Goal: Complete application form: Complete application form

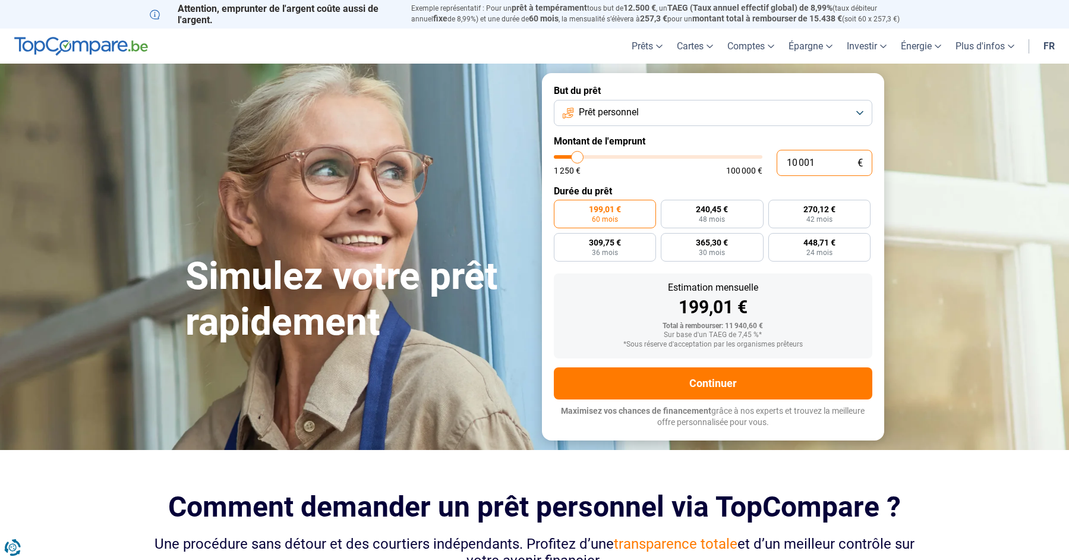
drag, startPoint x: 821, startPoint y: 174, endPoint x: 743, endPoint y: 171, distance: 77.9
click at [777, 171] on input "10 001" at bounding box center [825, 163] width 96 height 26
type input "9"
type input "1250"
type input "90"
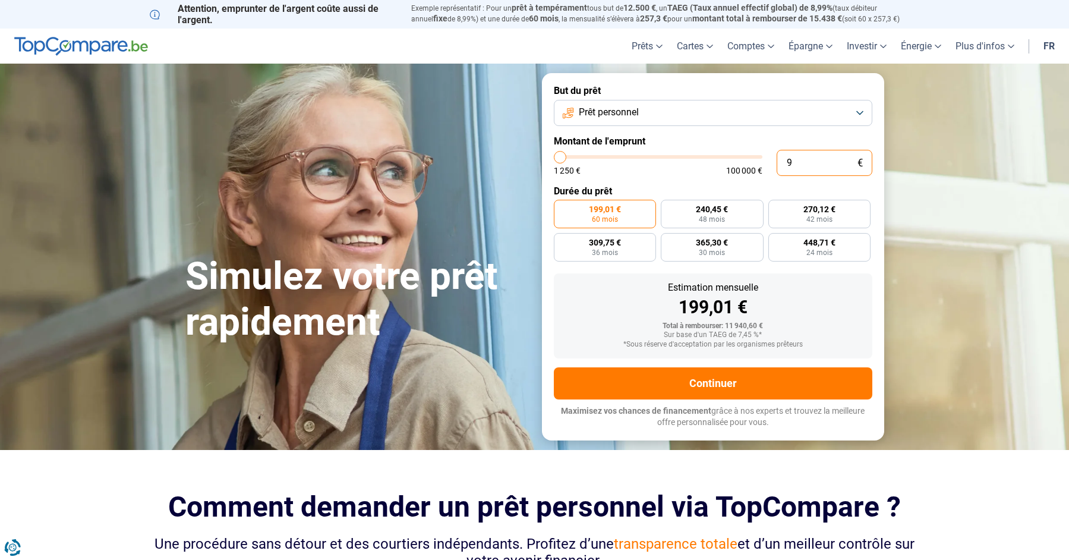
type input "1250"
type input "900"
type input "1250"
type input "9 000"
type input "9000"
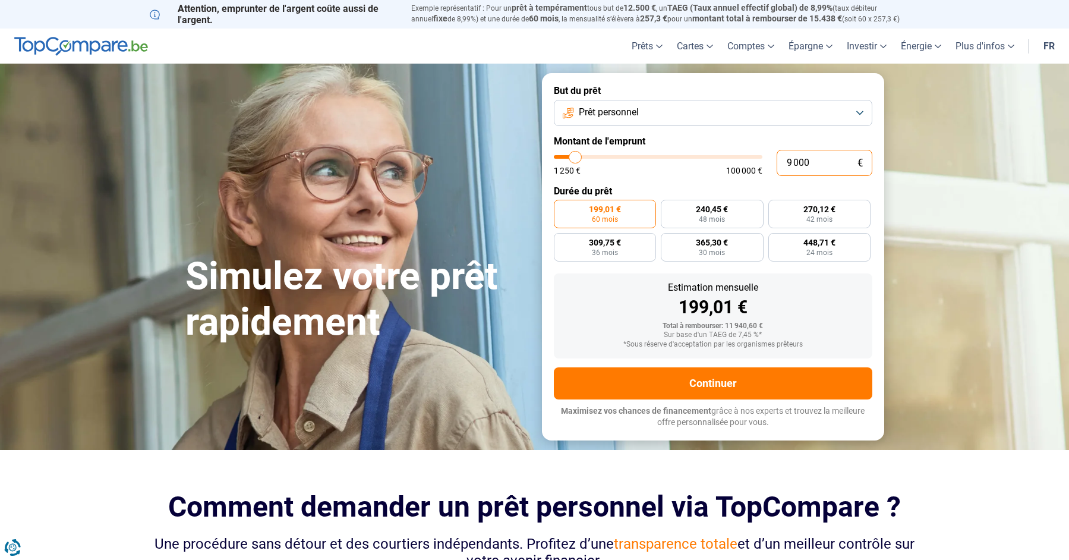
radio input "true"
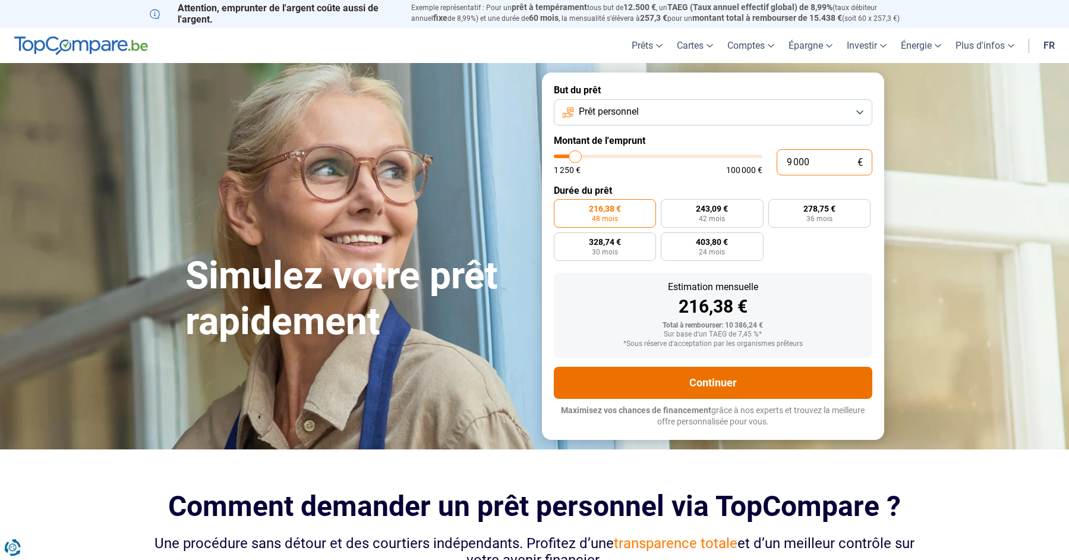
type input "9 000"
click at [710, 399] on button "Continuer" at bounding box center [713, 383] width 319 height 32
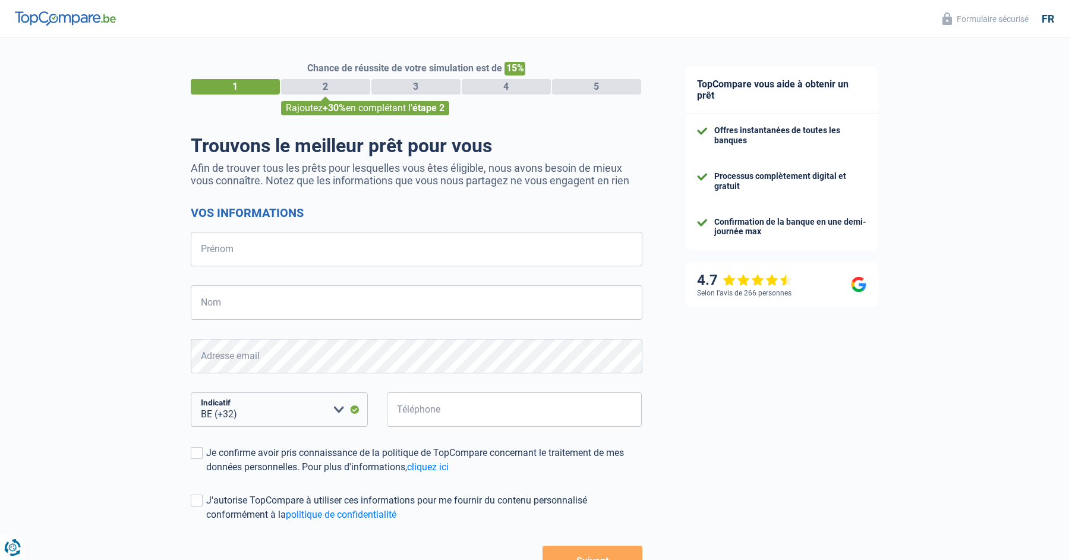
select select "32"
click at [238, 261] on input "Prénom" at bounding box center [417, 249] width 452 height 34
type input "Léopold"
click at [226, 309] on input "Nom" at bounding box center [417, 302] width 452 height 34
type input "FRAIPONT"
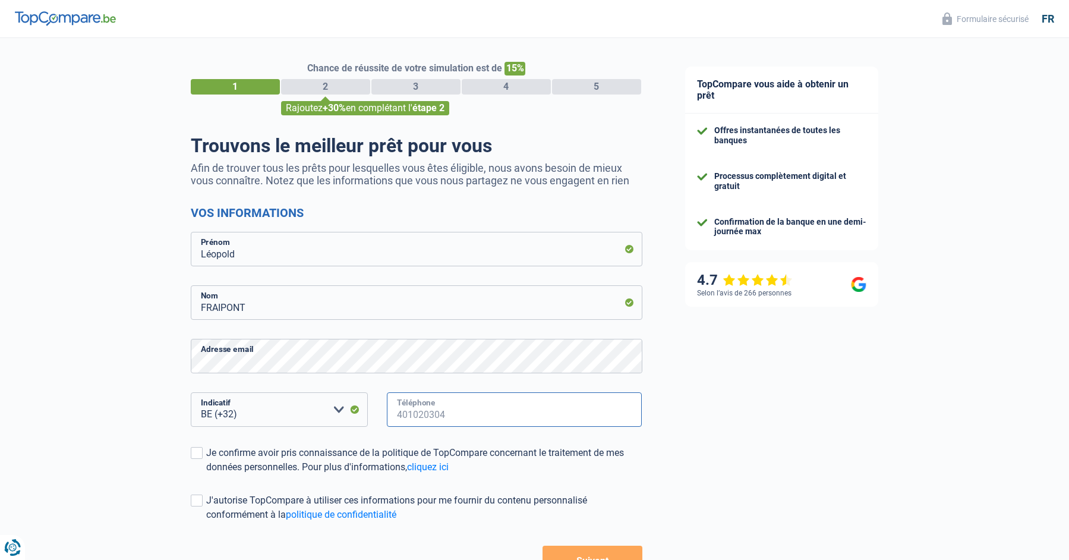
click at [431, 412] on input "Téléphone" at bounding box center [515, 409] width 256 height 34
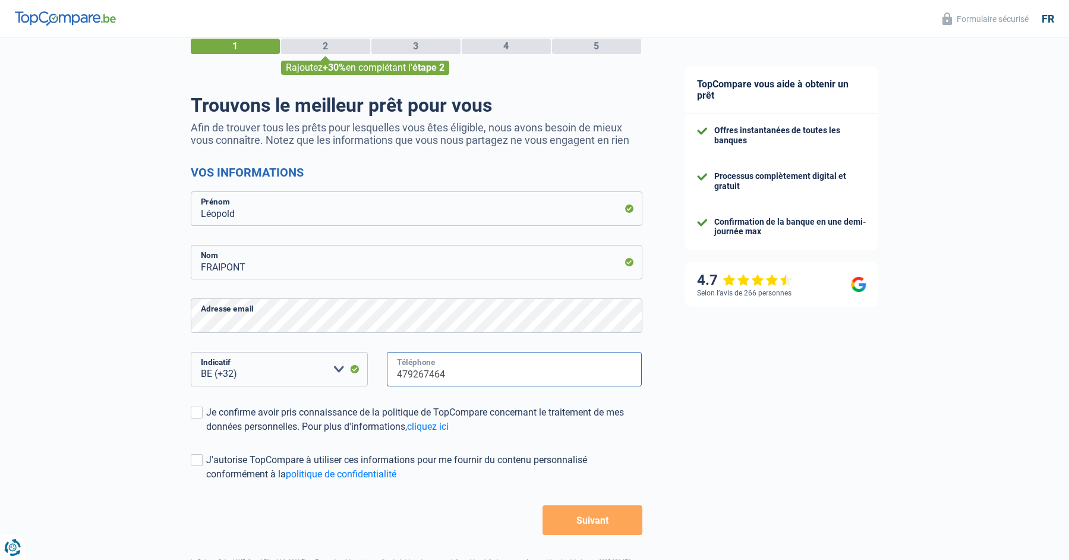
scroll to position [44, 0]
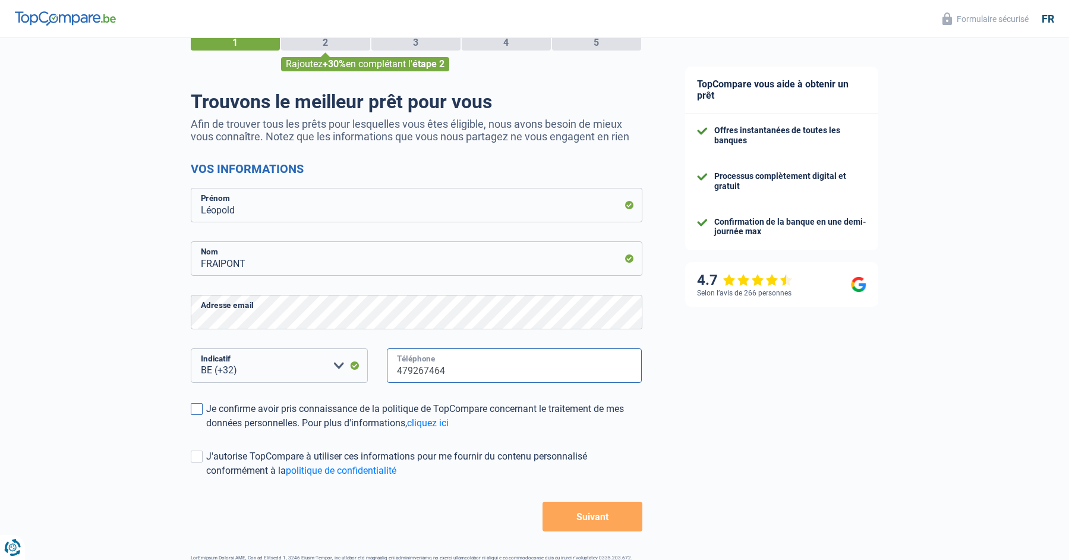
type input "479267464"
click at [198, 409] on span at bounding box center [197, 409] width 12 height 12
click at [206, 430] on input "Je confirme avoir pris connaissance de la politique de TopCompare concernant le…" at bounding box center [206, 430] width 0 height 0
drag, startPoint x: 198, startPoint y: 456, endPoint x: 288, endPoint y: 458, distance: 90.3
click at [199, 456] on span at bounding box center [197, 457] width 12 height 12
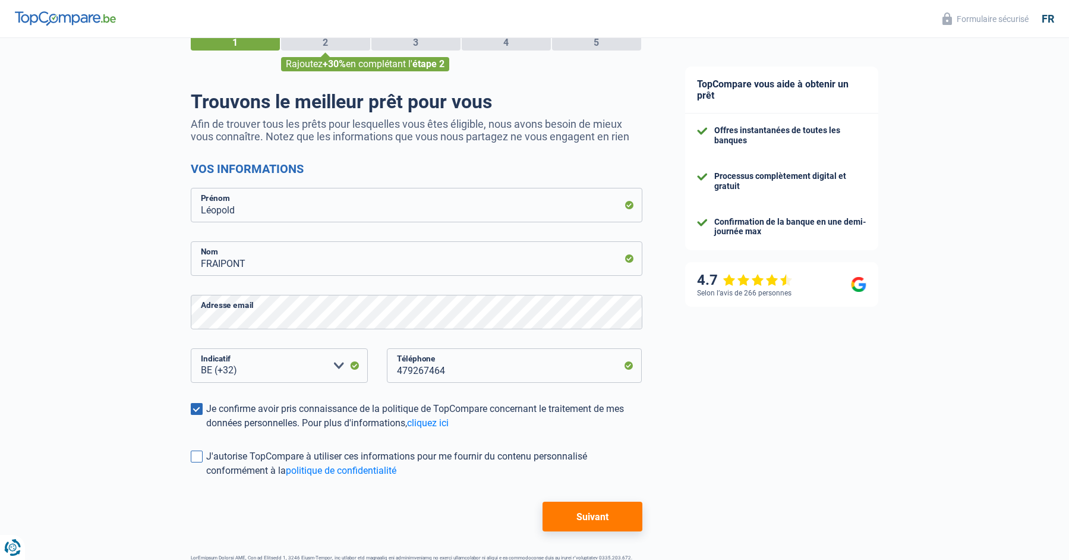
click at [206, 478] on input "J'autorise TopCompare à utiliser ces informations pour me fournir du contenu pe…" at bounding box center [206, 478] width 0 height 0
click at [600, 512] on button "Suivant" at bounding box center [592, 517] width 99 height 30
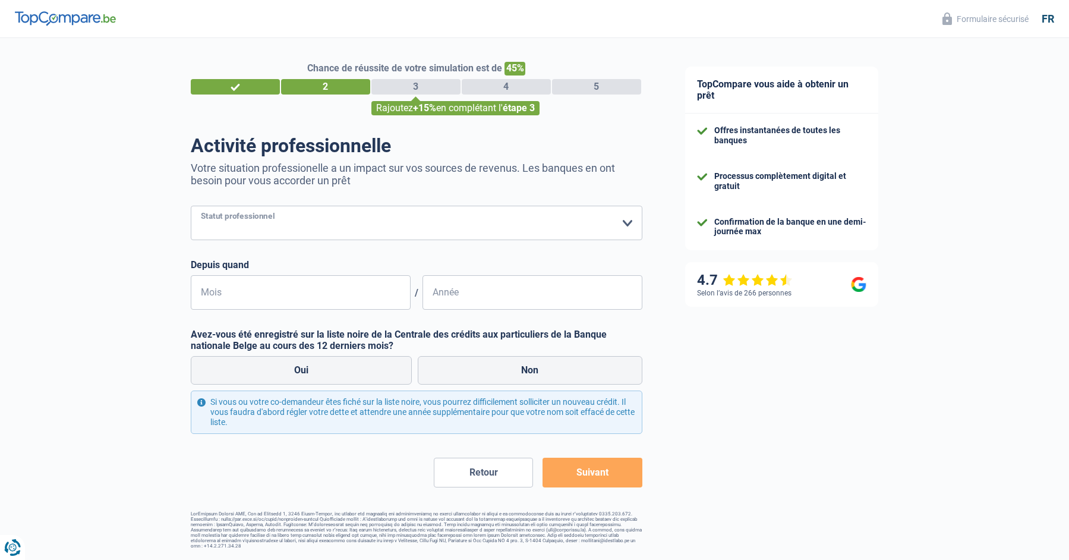
click at [191, 206] on select "Ouvrier Employé privé Employé public Invalide Indépendant Pensionné Chômeur Mut…" at bounding box center [417, 223] width 452 height 34
select select "retired"
click option "Pensionné" at bounding box center [0, 0] width 0 height 0
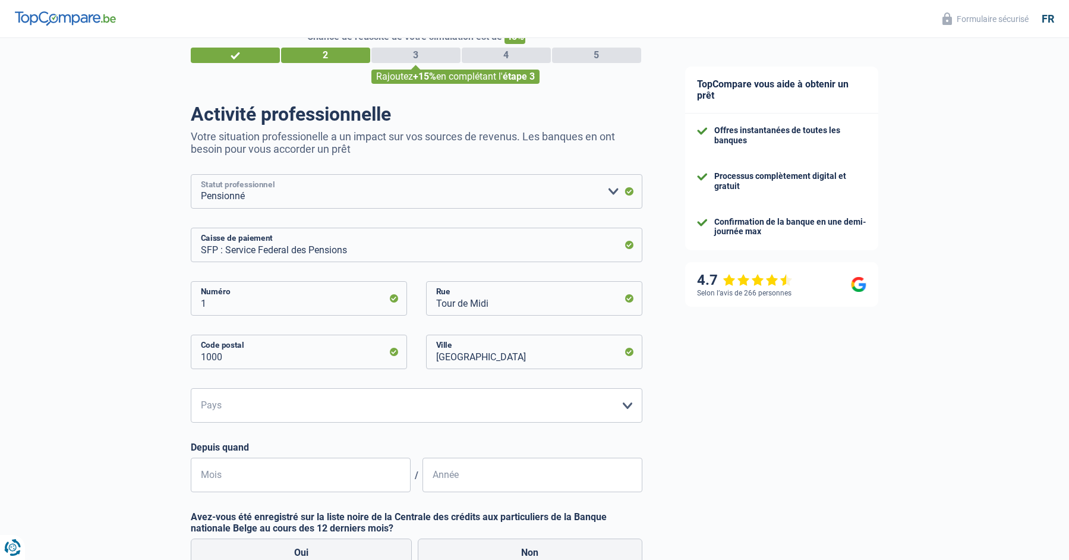
scroll to position [62, 0]
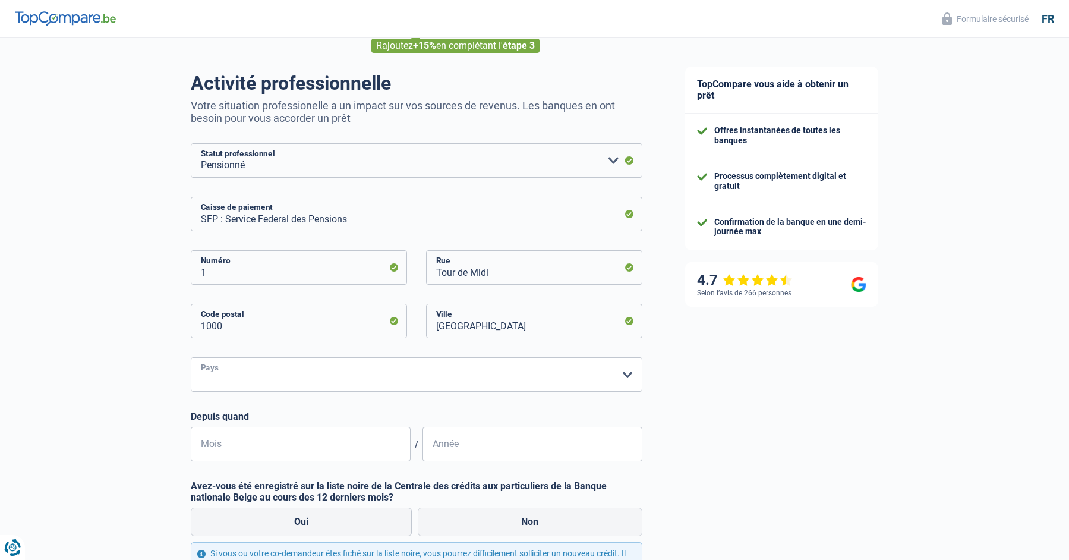
click at [191, 357] on select "Belgique Luxembourg Veuillez sélectionner une option" at bounding box center [417, 374] width 452 height 34
select select "BE"
click option "Belgique" at bounding box center [0, 0] width 0 height 0
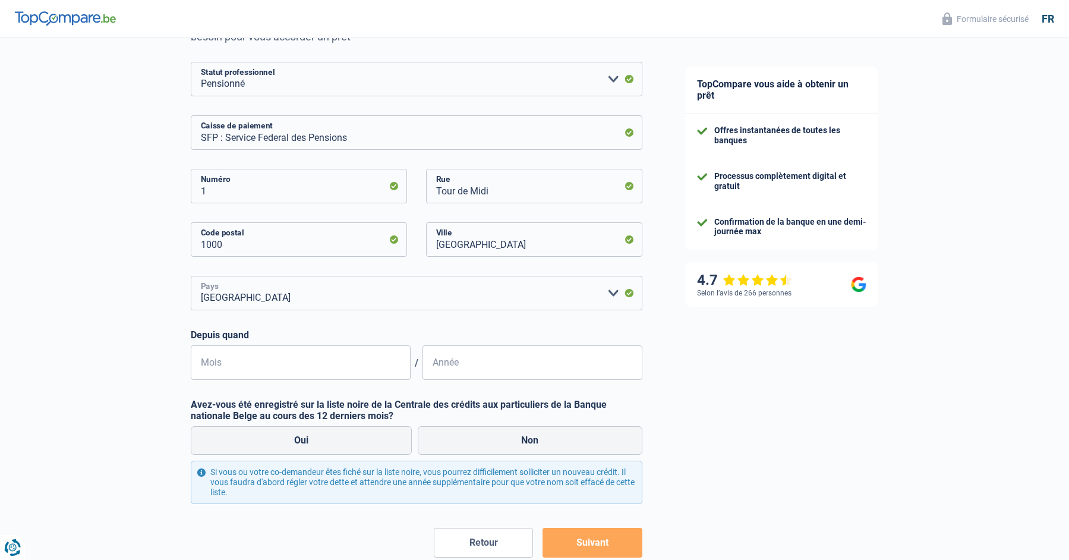
scroll to position [143, 0]
click at [227, 368] on input "Mois" at bounding box center [301, 363] width 220 height 34
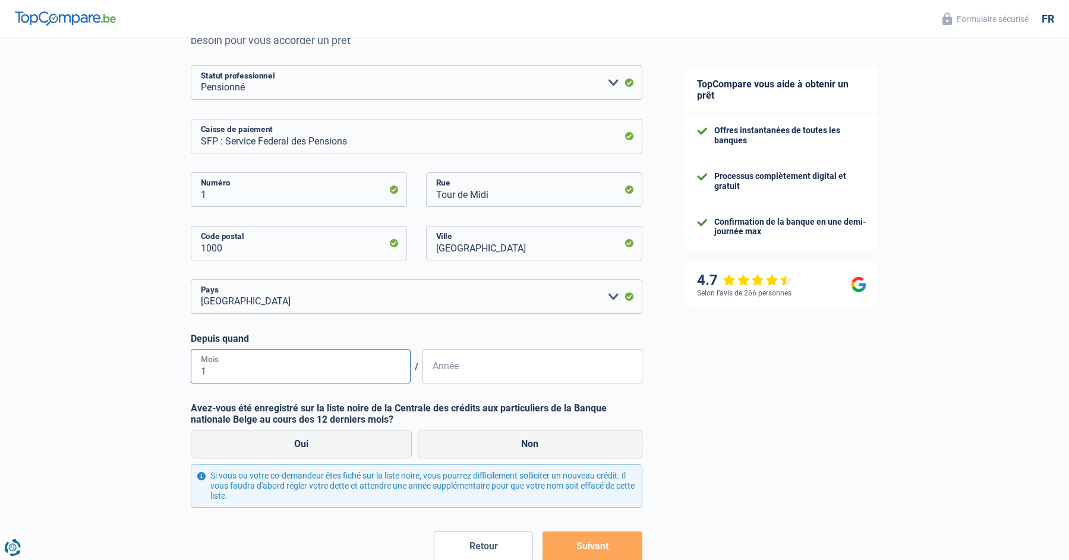
type input "12"
click at [456, 373] on input "Année" at bounding box center [533, 366] width 220 height 34
type input "2011"
click at [530, 449] on label "Non" at bounding box center [530, 444] width 225 height 29
click at [530, 449] on input "Non" at bounding box center [530, 444] width 225 height 29
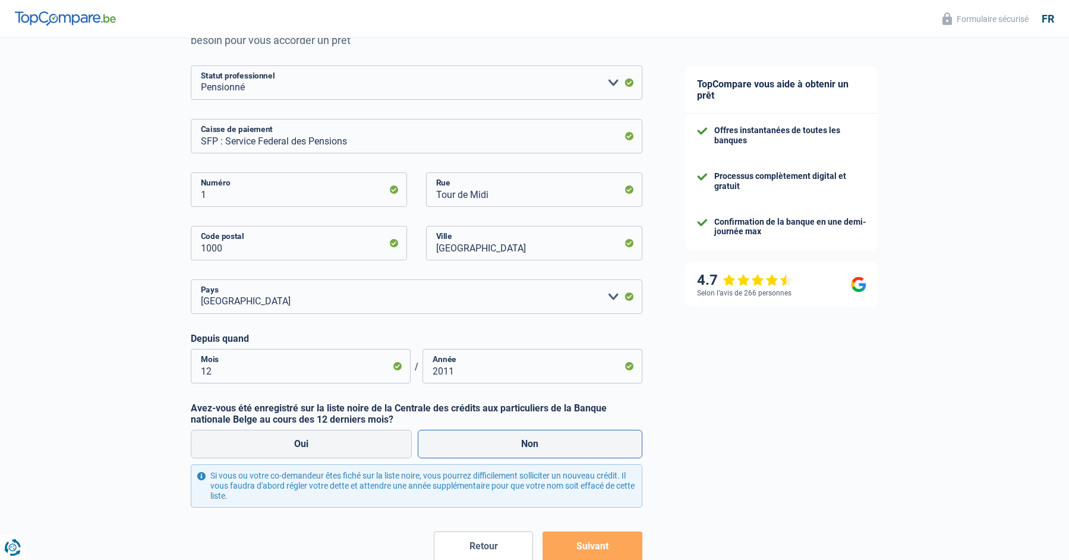
radio input "true"
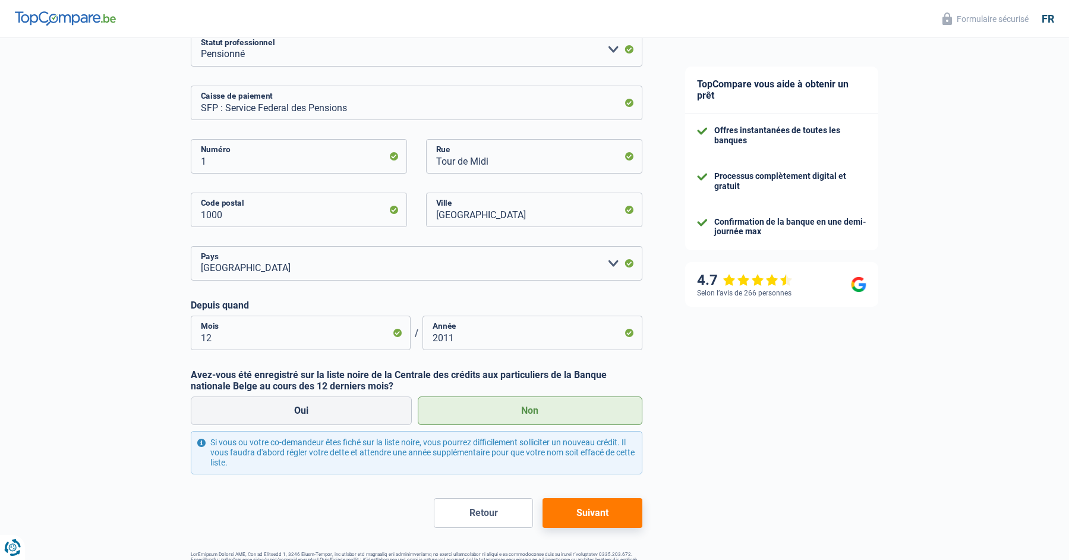
scroll to position [213, 0]
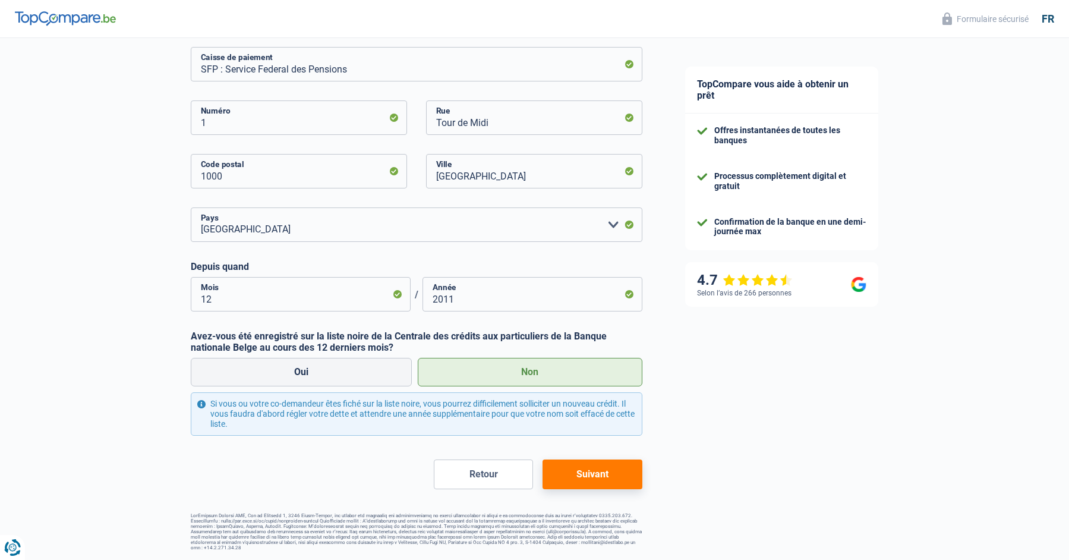
click at [599, 473] on button "Suivant" at bounding box center [592, 474] width 99 height 30
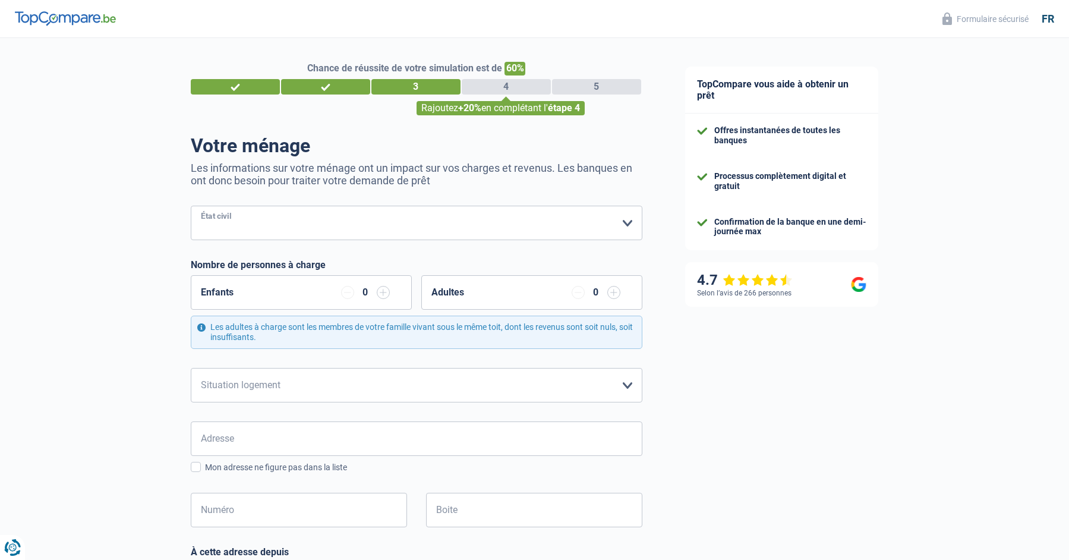
click at [191, 206] on select "Célibataire Marié(e) Cohabitant(e) légal(e) Divorcé(e) Veuf(ve) Séparé (de fait…" at bounding box center [417, 223] width 452 height 34
select select "divorced"
click option "Divorcé(e)" at bounding box center [0, 0] width 0 height 0
click at [191, 368] on select "Locataire Propriétaire avec prêt hypothécaire Propriétaire sans prêt hypothécai…" at bounding box center [417, 385] width 452 height 34
select select "ownerWithoutMortgage"
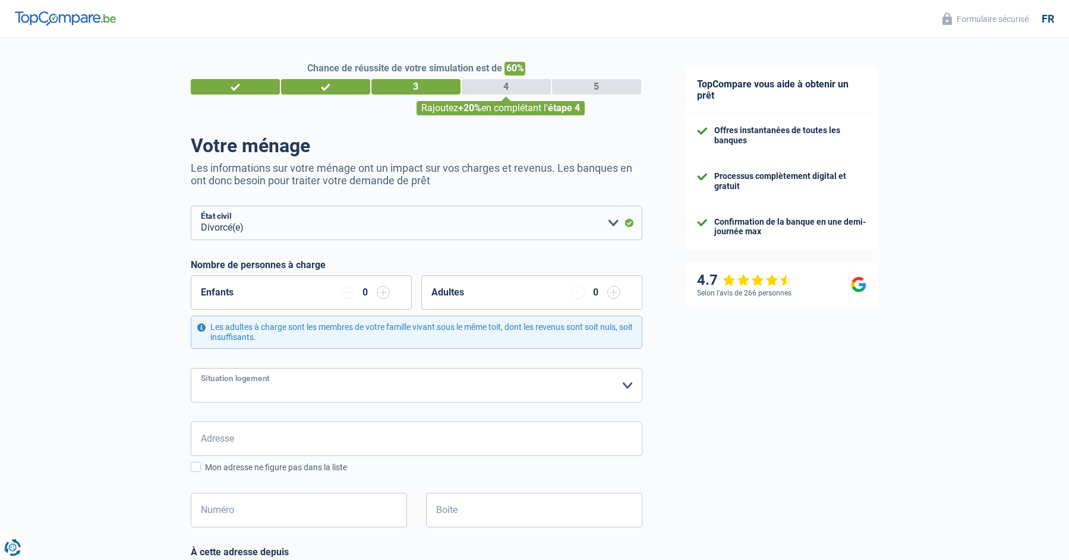
click option "Propriétaire sans prêt hypothécaire" at bounding box center [0, 0] width 0 height 0
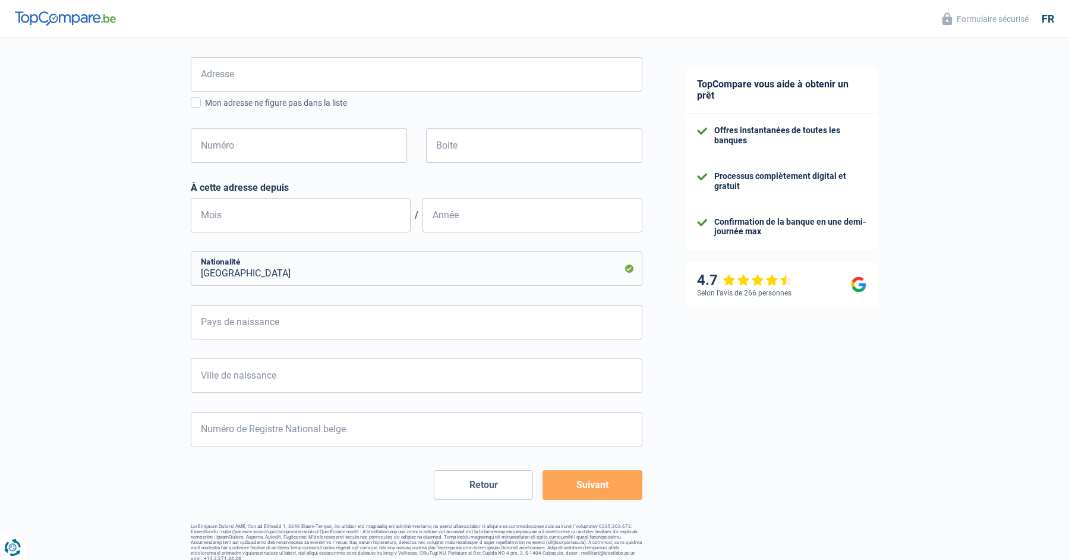
scroll to position [375, 0]
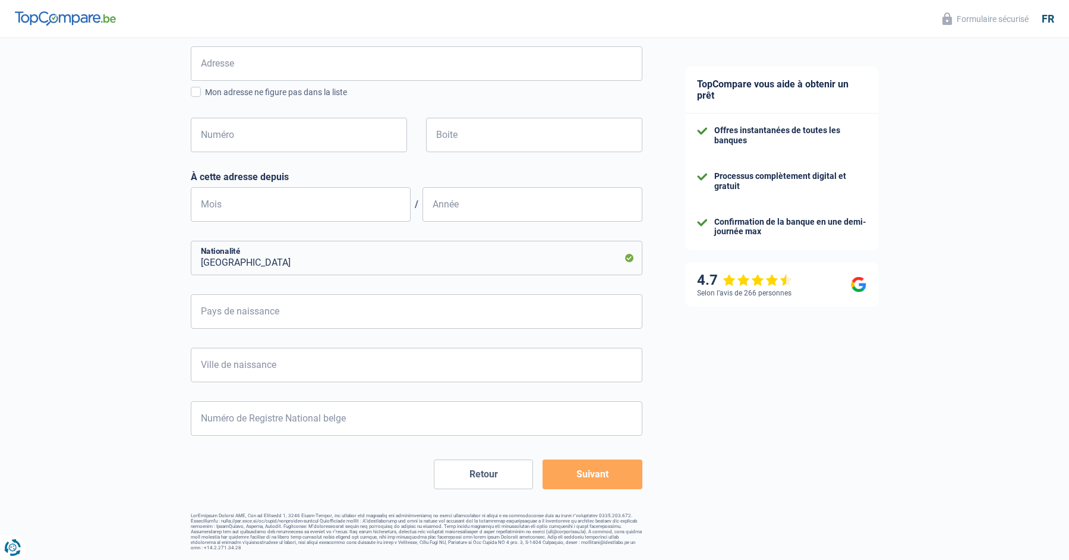
click at [603, 475] on button "Suivant" at bounding box center [592, 474] width 99 height 30
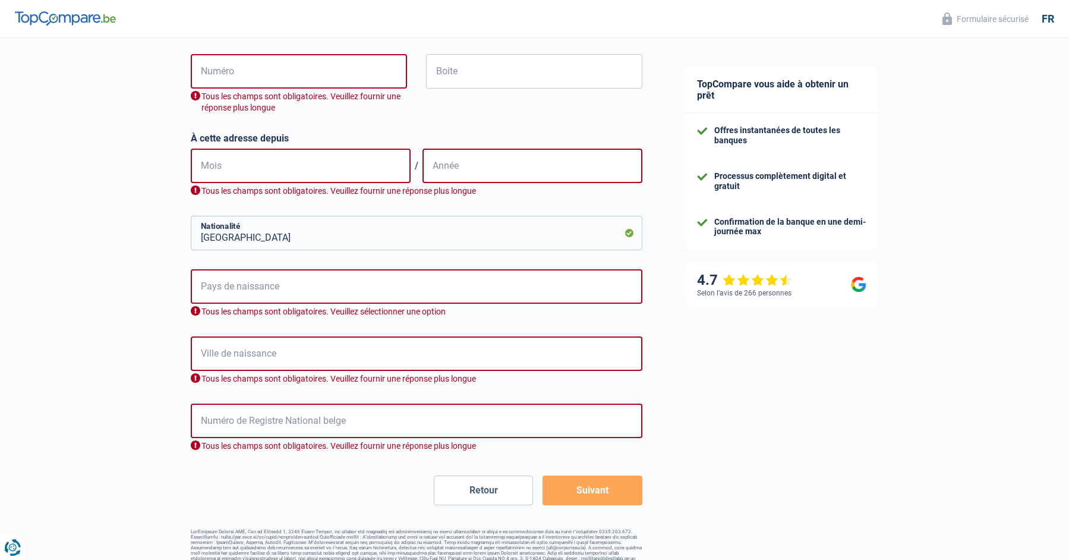
scroll to position [470, 0]
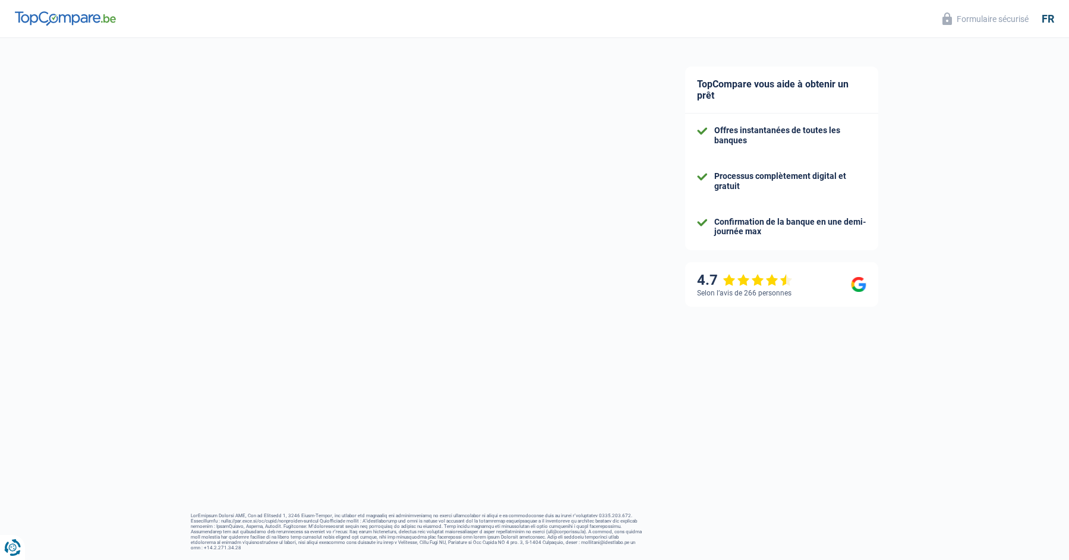
select select "retired"
select select "BE"
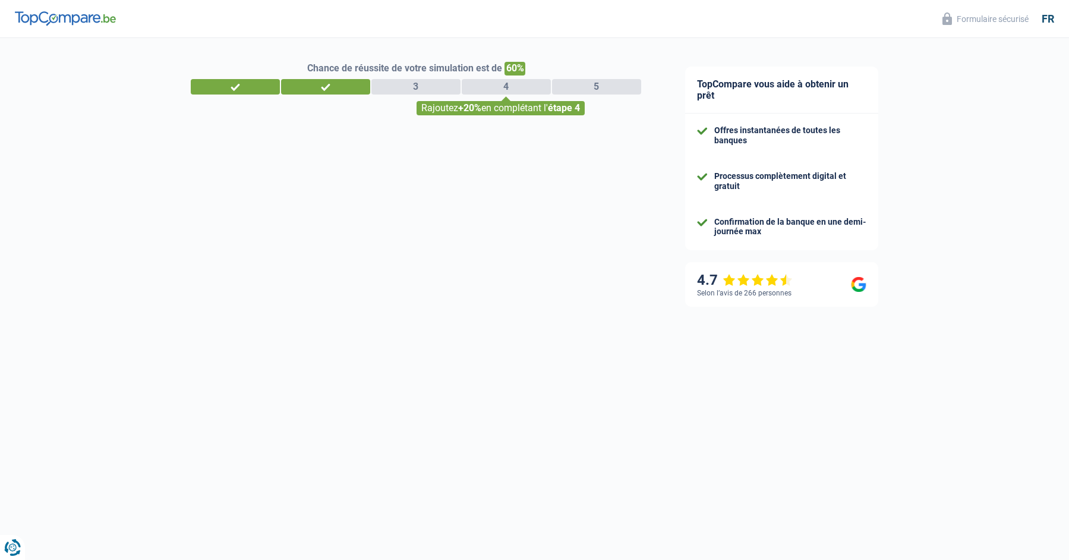
select select "32"
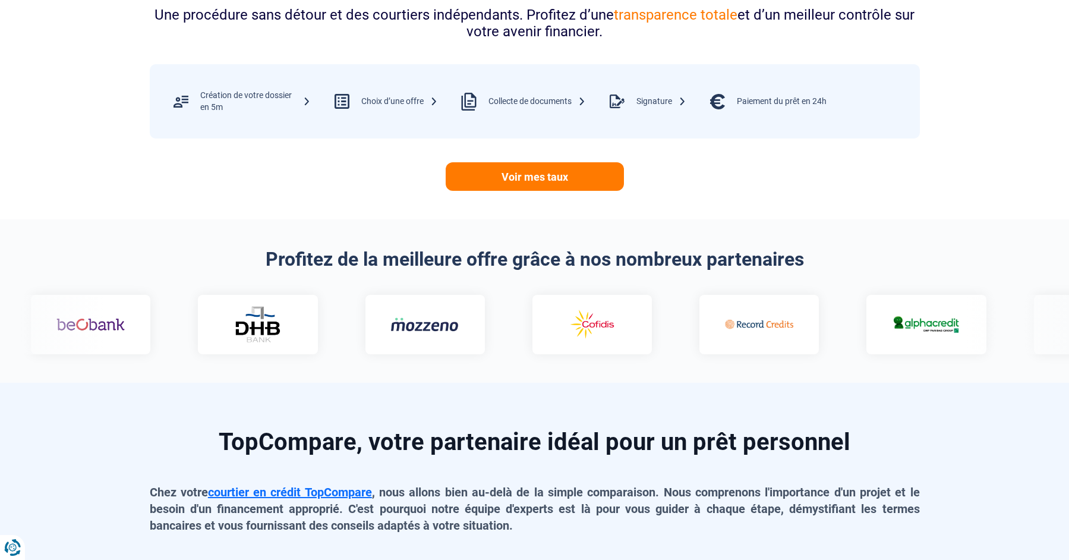
scroll to position [531, 0]
